Goal: Transaction & Acquisition: Subscribe to service/newsletter

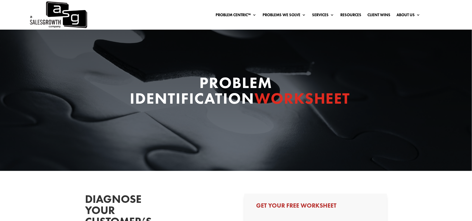
select select "Other"
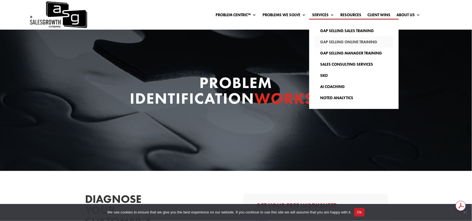
click at [324, 38] on link "Gap Selling Online Training" at bounding box center [354, 41] width 78 height 11
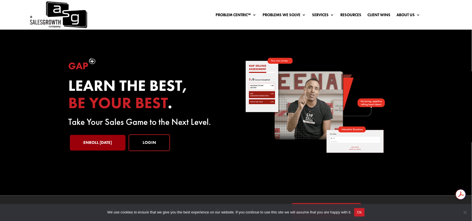
click at [102, 138] on link "Enroll Today" at bounding box center [98, 143] width 56 height 16
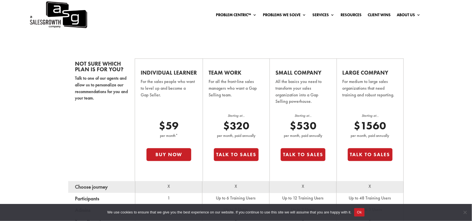
scroll to position [347, 0]
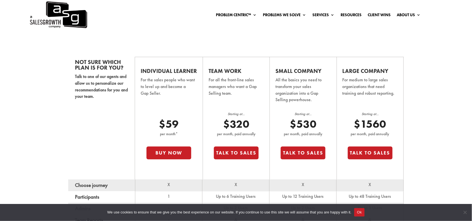
drag, startPoint x: 0, startPoint y: 0, endPoint x: 474, endPoint y: 95, distance: 483.8
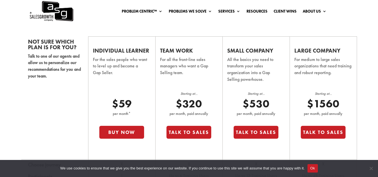
scroll to position [348, 0]
drag, startPoint x: 471, startPoint y: 0, endPoint x: 249, endPoint y: 150, distance: 268.1
click at [249, 150] on div "Starting at... $530 per month, paid annually Talk to Sales" at bounding box center [256, 121] width 45 height 62
